Goal: Navigation & Orientation: Find specific page/section

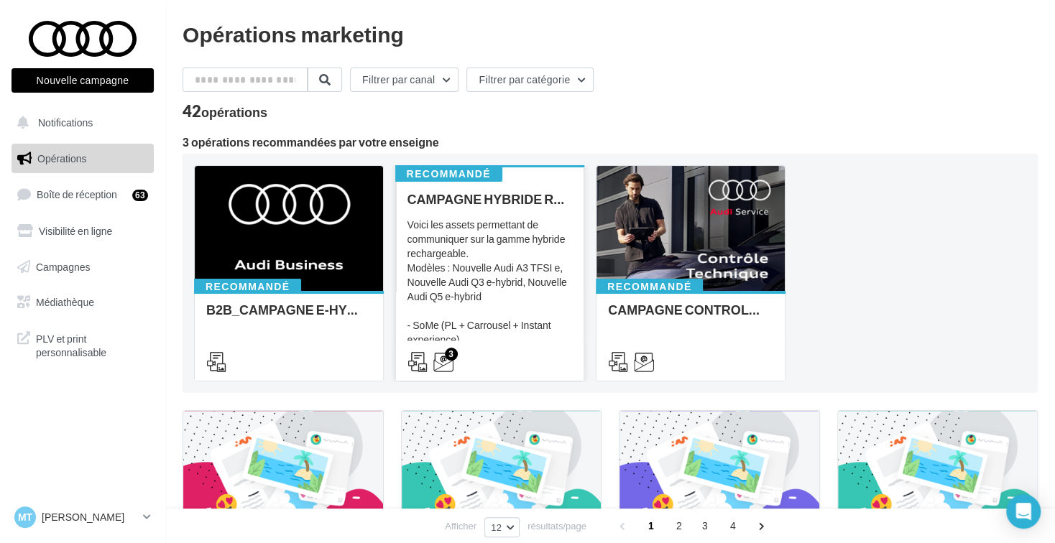
click at [429, 229] on div "Voici les assets permettant de communiquer sur la gamme hybride rechargeable. M…" at bounding box center [490, 290] width 165 height 144
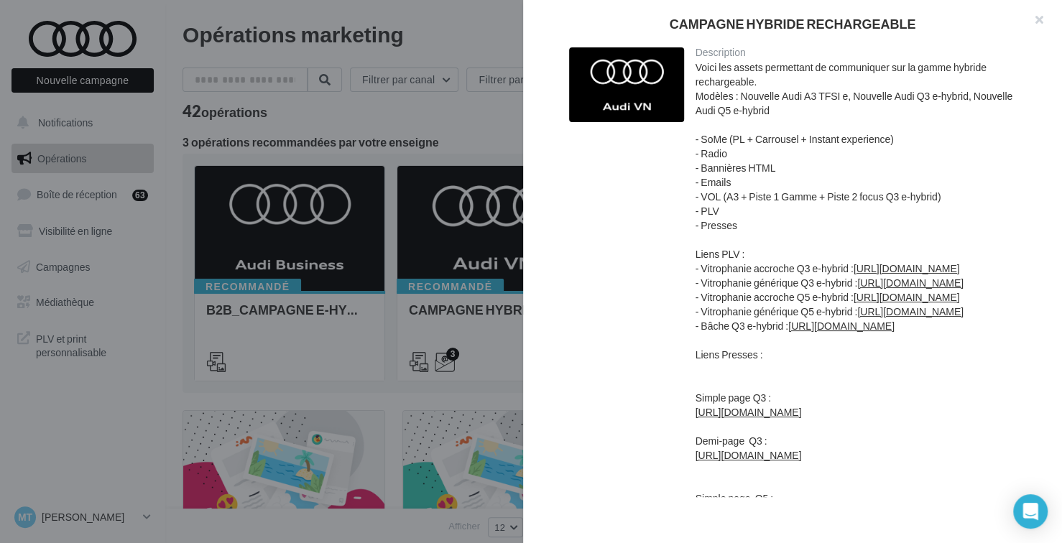
click at [1031, 15] on button "button" at bounding box center [1033, 21] width 57 height 43
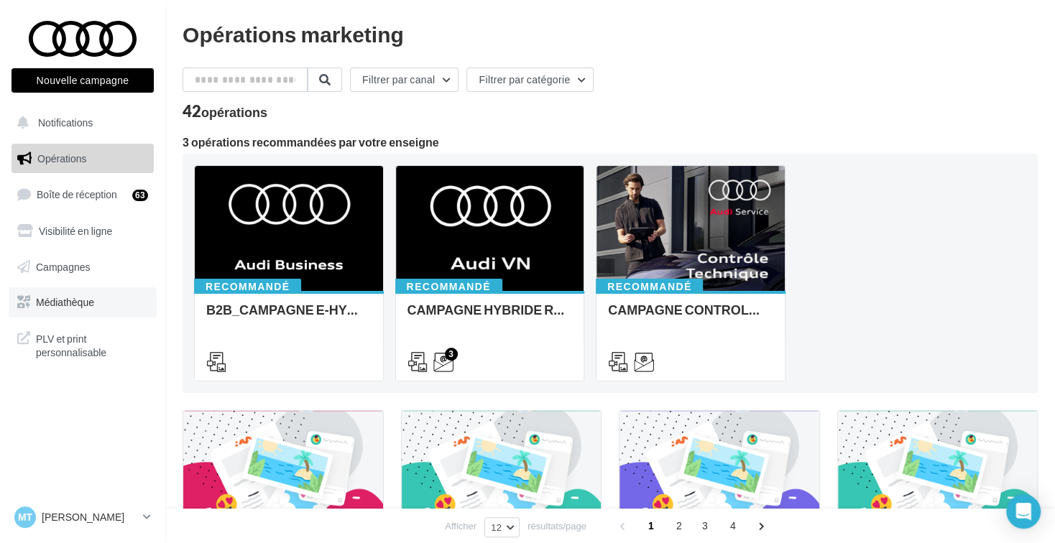
click at [88, 303] on span "Médiathèque" at bounding box center [65, 302] width 58 height 12
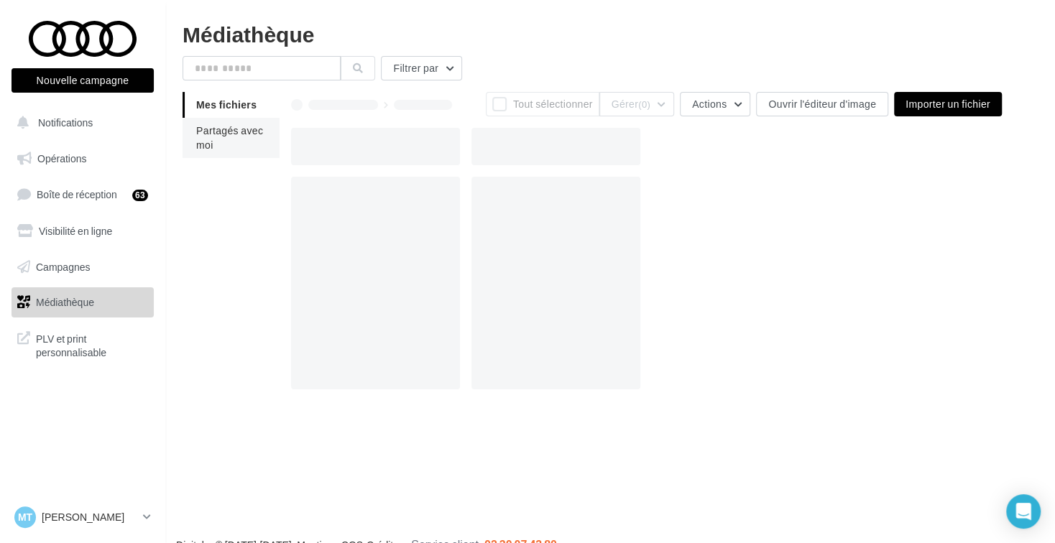
click at [225, 143] on li "Partagés avec moi" at bounding box center [231, 138] width 97 height 40
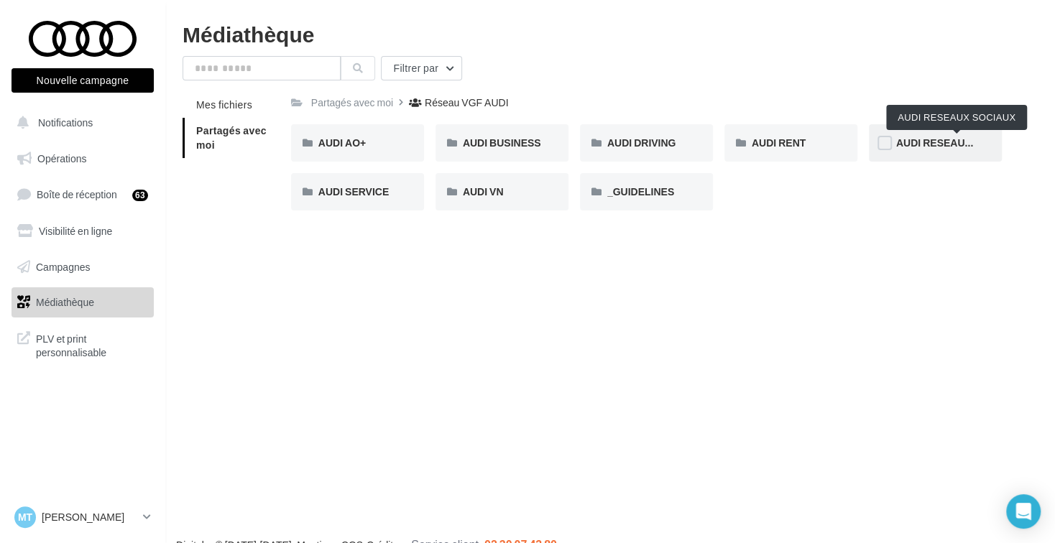
click at [934, 144] on span "AUDI RESEAUX SOCIAUX" at bounding box center [958, 143] width 124 height 12
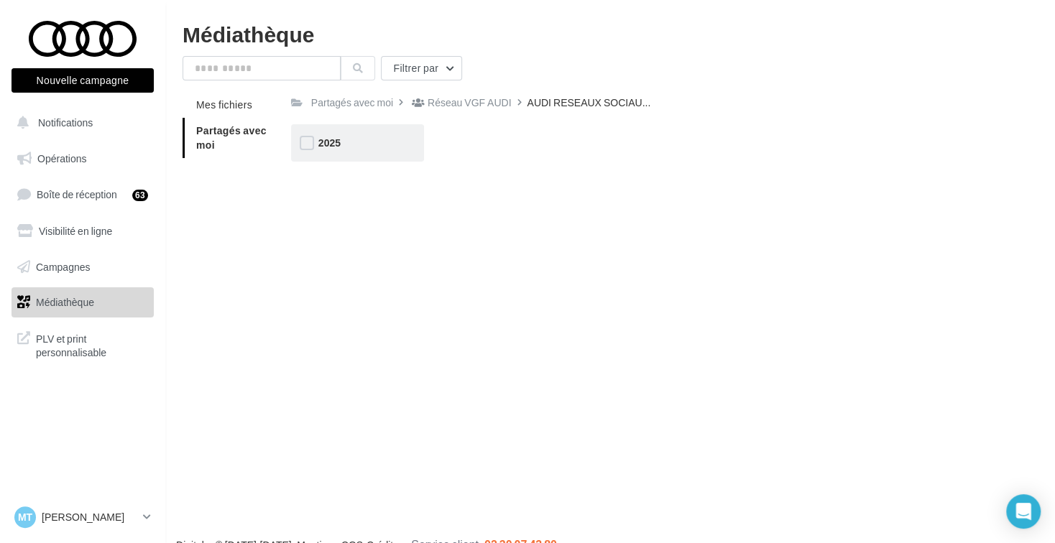
click at [340, 149] on div "2025" at bounding box center [357, 143] width 78 height 14
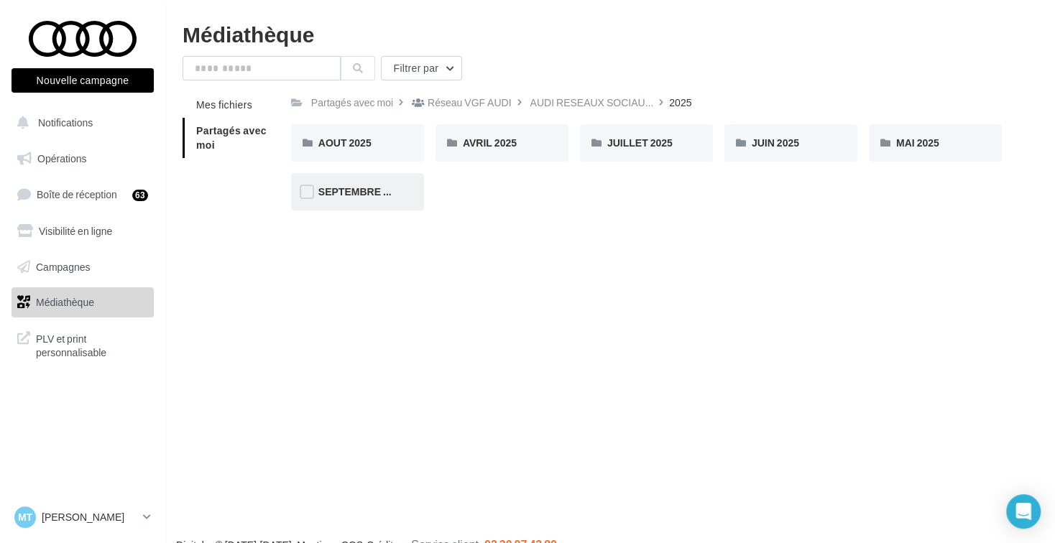
click at [401, 196] on div "SEPTEMBRE 2025" at bounding box center [357, 191] width 133 height 37
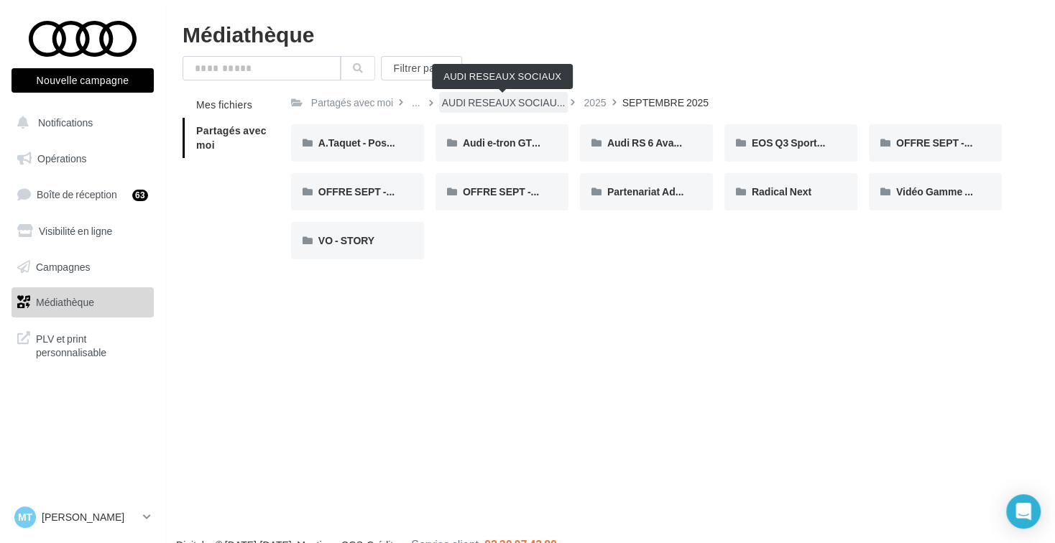
click at [518, 107] on span "AUDI RESEAUX SOCIAU..." at bounding box center [504, 103] width 124 height 14
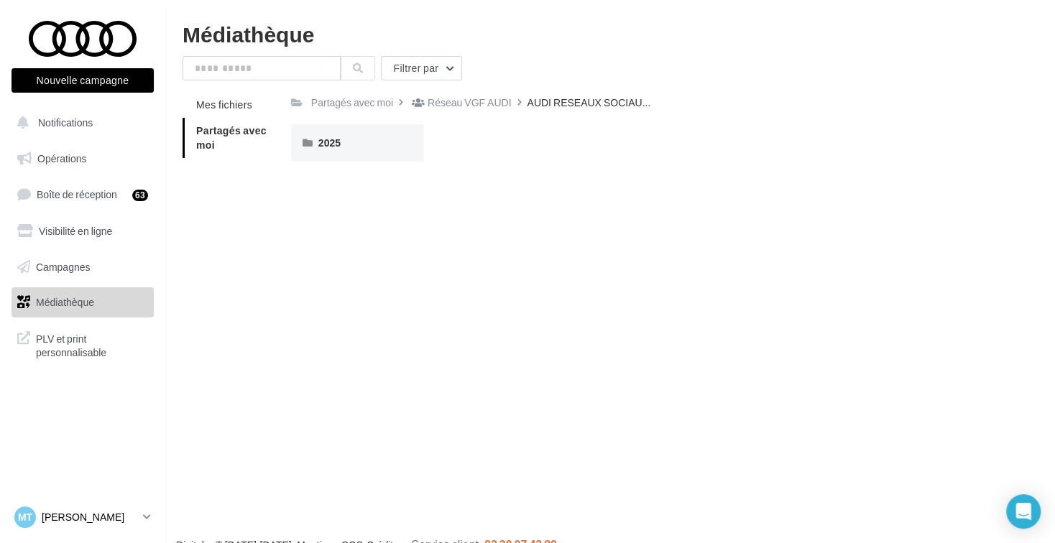
click at [83, 523] on p "[PERSON_NAME]" at bounding box center [90, 517] width 96 height 14
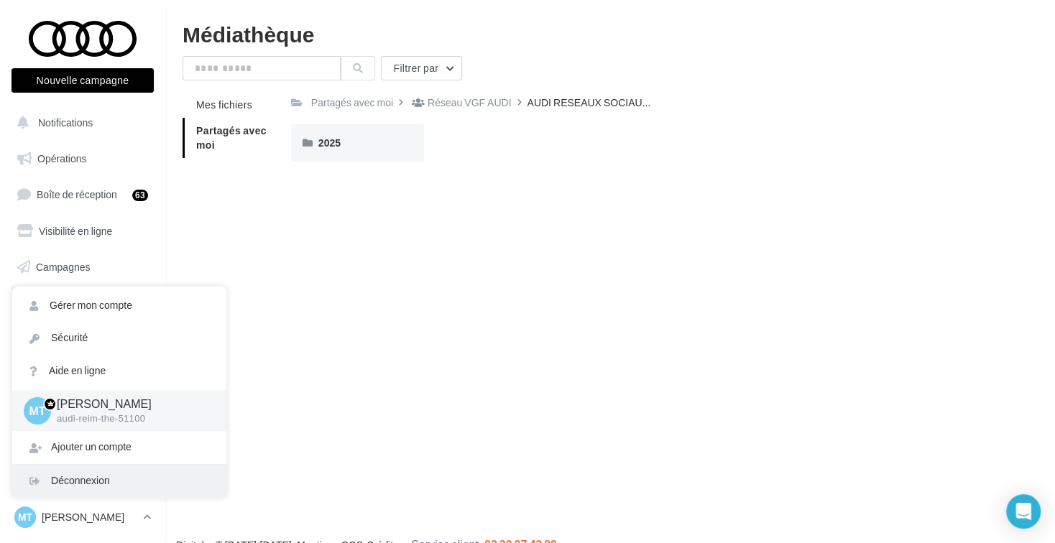
click at [118, 476] on div "Déconnexion" at bounding box center [119, 481] width 214 height 32
